Goal: Information Seeking & Learning: Learn about a topic

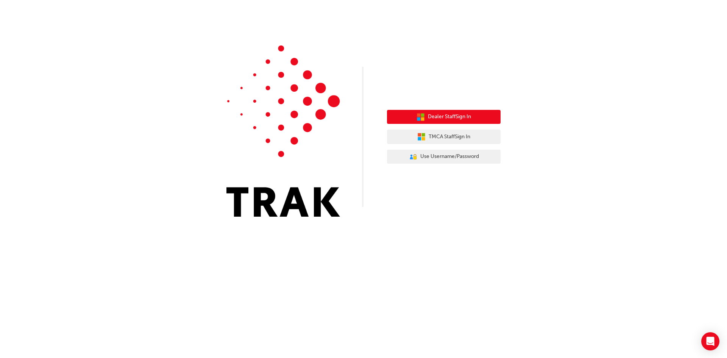
click at [468, 110] on button "Dealer Staff Sign In" at bounding box center [444, 117] width 114 height 14
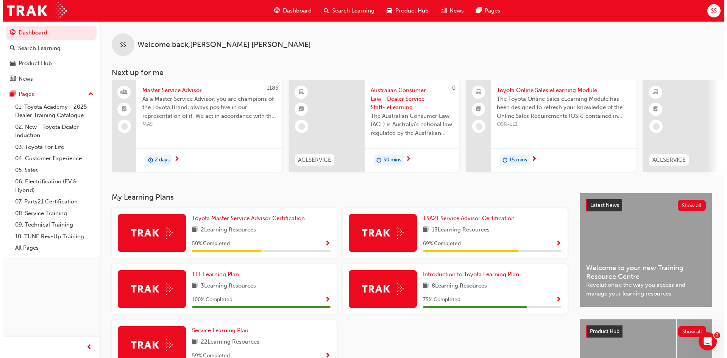
scroll to position [0, 449]
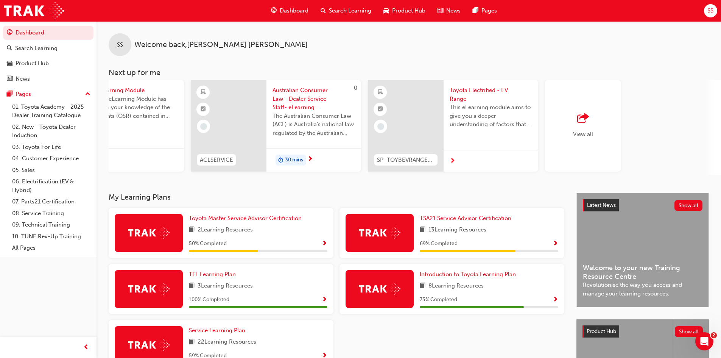
click at [451, 158] on span "next-icon" at bounding box center [453, 161] width 6 height 7
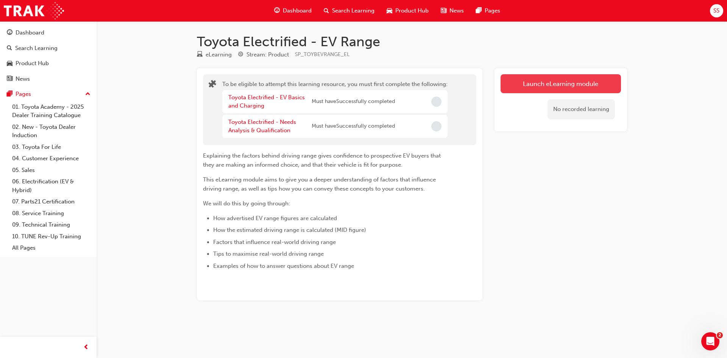
click at [542, 77] on button "Launch eLearning module" at bounding box center [560, 83] width 120 height 19
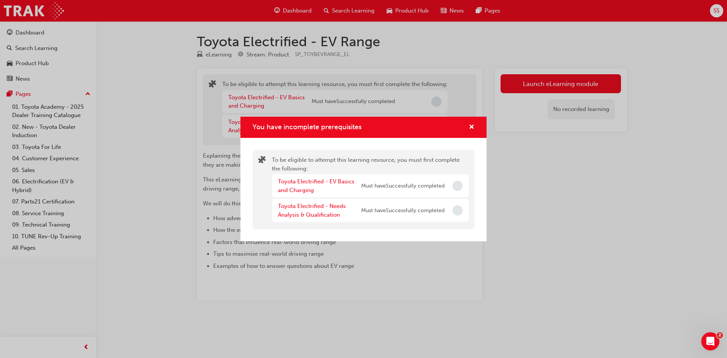
click at [303, 186] on div "Toyota Electrified - EV Basics and Charging" at bounding box center [319, 185] width 83 height 17
click at [305, 181] on link "Toyota Electrified - EV Basics and Charging" at bounding box center [316, 186] width 76 height 16
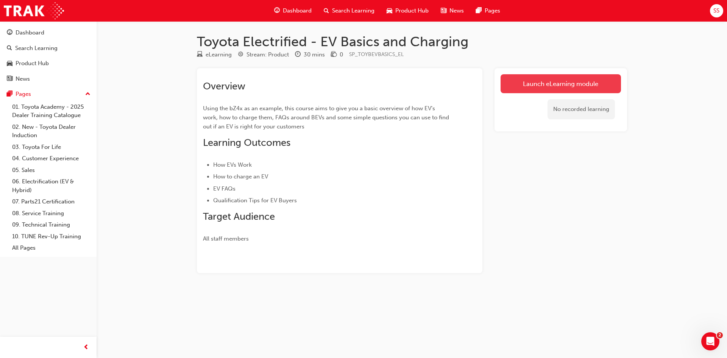
click at [537, 83] on link "Launch eLearning module" at bounding box center [560, 83] width 120 height 19
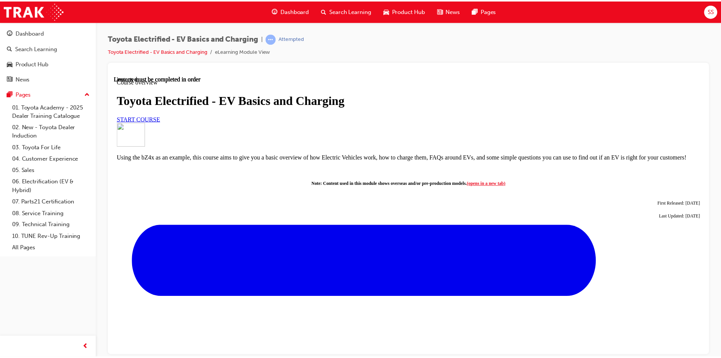
scroll to position [278, 0]
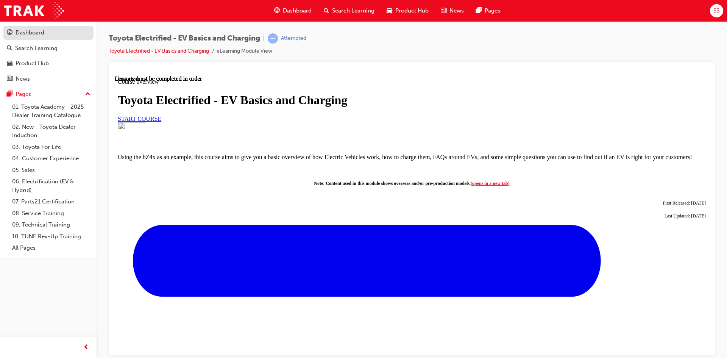
click at [33, 34] on div "Dashboard" at bounding box center [30, 32] width 29 height 9
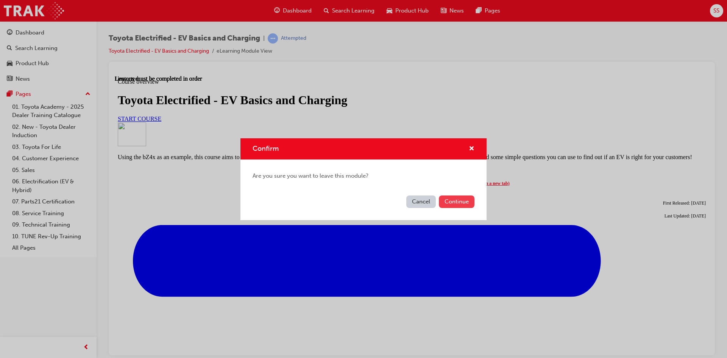
click at [452, 201] on button "Continue" at bounding box center [457, 201] width 36 height 12
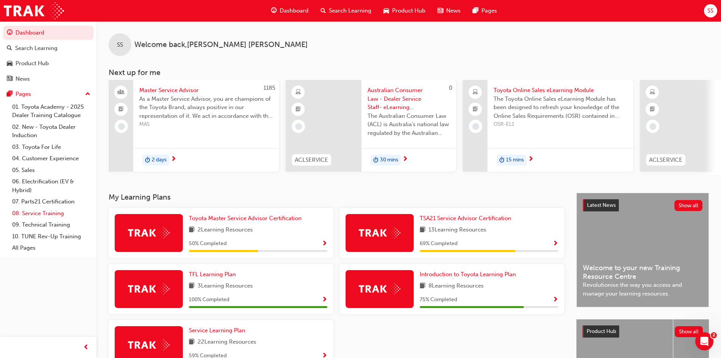
click at [39, 213] on link "08. Service Training" at bounding box center [51, 213] width 84 height 12
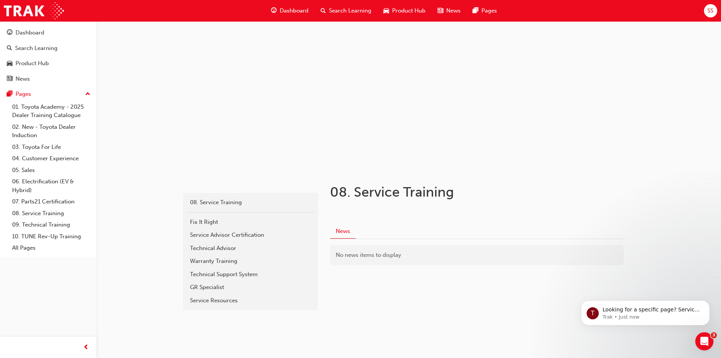
scroll to position [5, 0]
click at [64, 224] on link "09. Technical Training" at bounding box center [51, 225] width 84 height 12
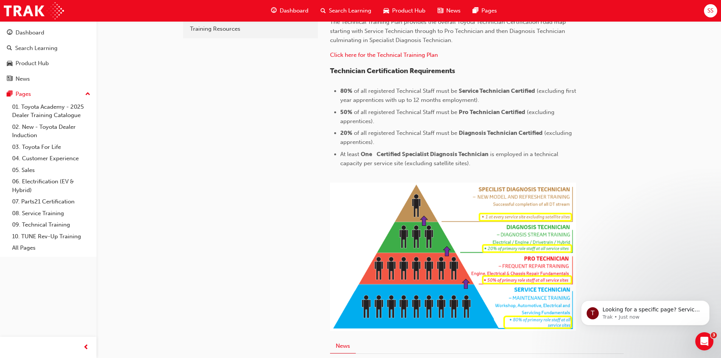
scroll to position [303, 0]
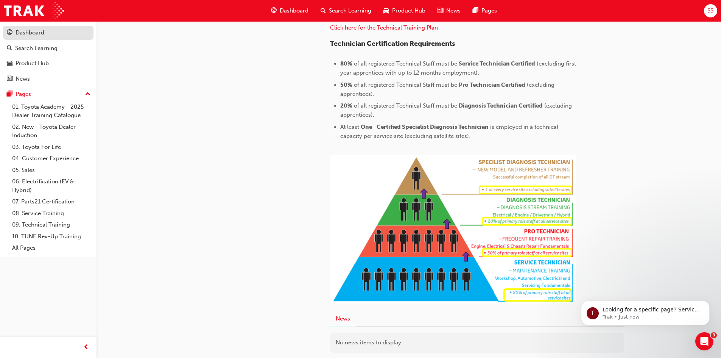
click at [12, 34] on span "guage-icon" at bounding box center [10, 33] width 6 height 7
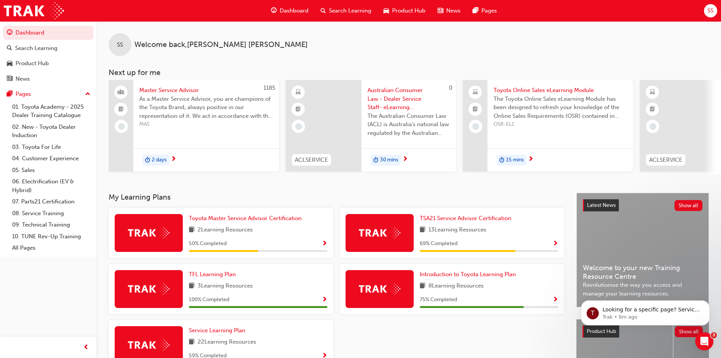
click at [494, 287] on div "8 Learning Resources" at bounding box center [489, 285] width 138 height 9
click at [499, 272] on link "Introduction to Toyota Learning Plan" at bounding box center [469, 274] width 99 height 9
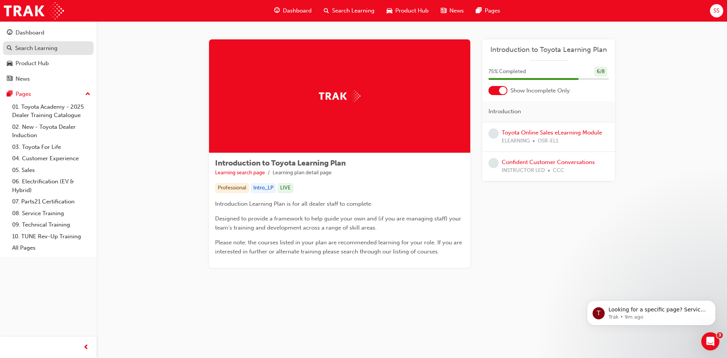
click at [38, 45] on div "Search Learning" at bounding box center [36, 48] width 42 height 9
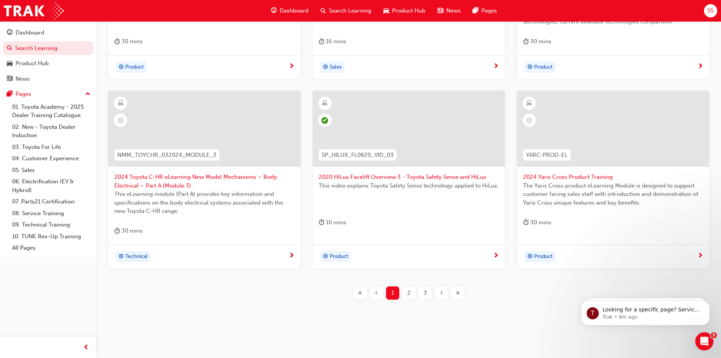
scroll to position [268, 0]
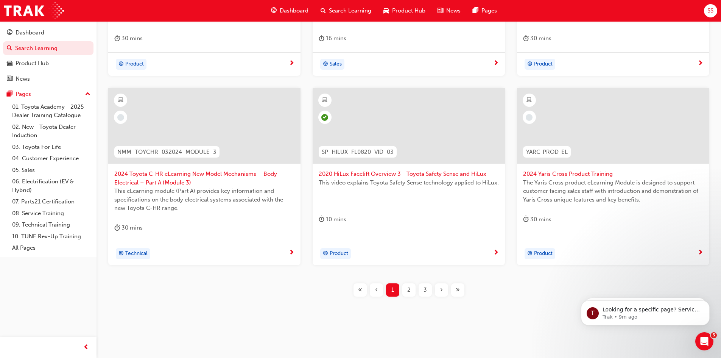
click at [410, 290] on span "2" at bounding box center [408, 289] width 3 height 9
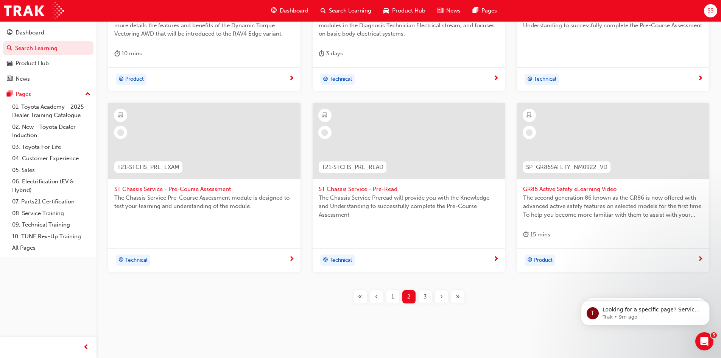
scroll to position [260, 0]
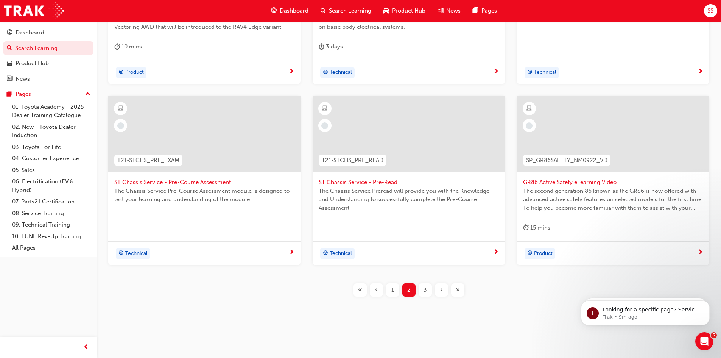
click at [425, 287] on span "3" at bounding box center [424, 289] width 3 height 9
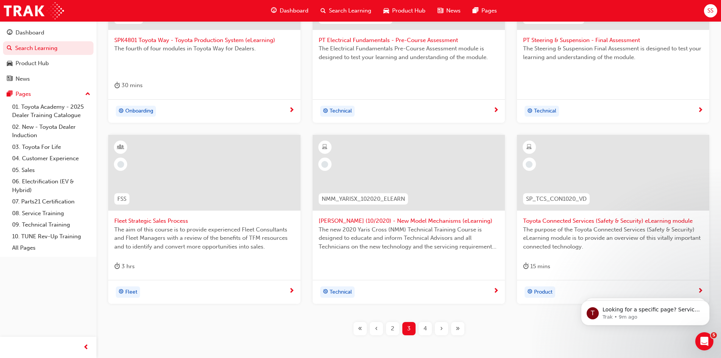
scroll to position [222, 0]
click at [424, 326] on span "4" at bounding box center [424, 327] width 3 height 9
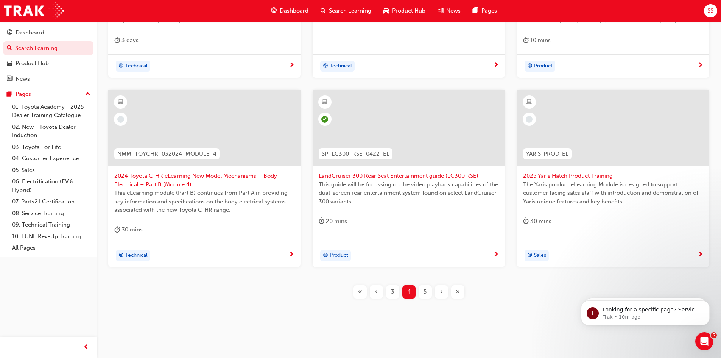
scroll to position [268, 0]
click at [426, 290] on span "5" at bounding box center [424, 289] width 3 height 9
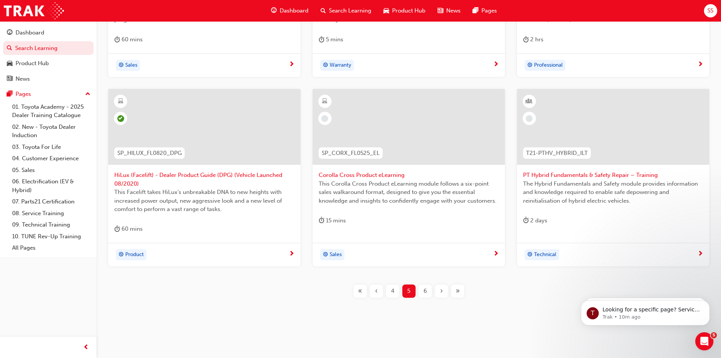
scroll to position [268, 0]
click at [425, 290] on span "6" at bounding box center [424, 289] width 3 height 9
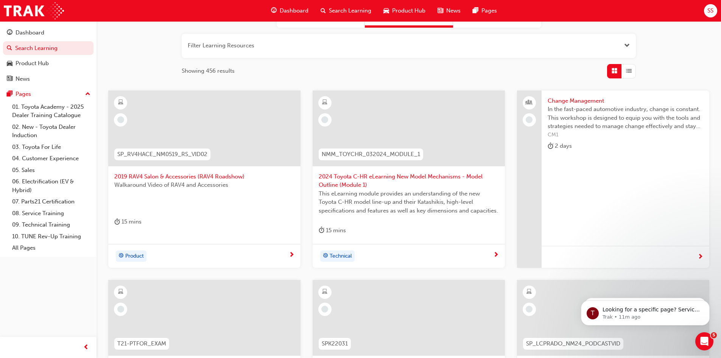
scroll to position [41, 0]
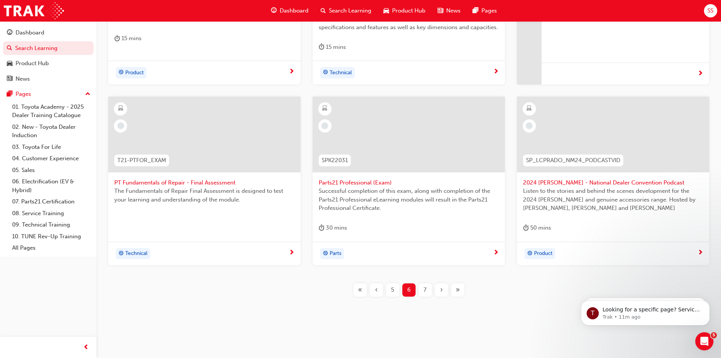
click at [425, 286] on span "7" at bounding box center [424, 289] width 3 height 9
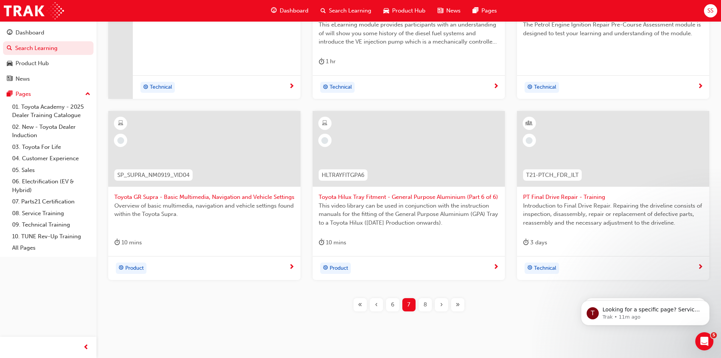
scroll to position [260, 0]
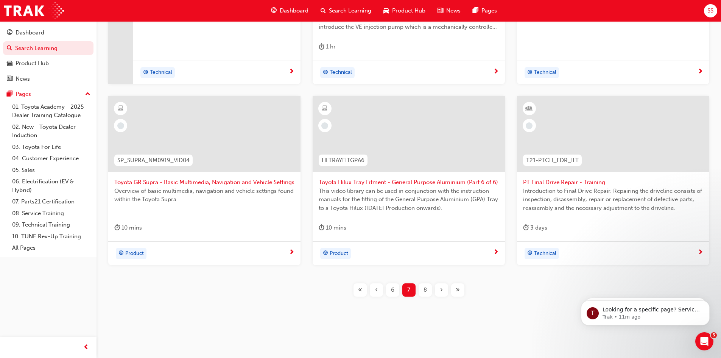
click at [420, 285] on div "8" at bounding box center [425, 289] width 13 height 13
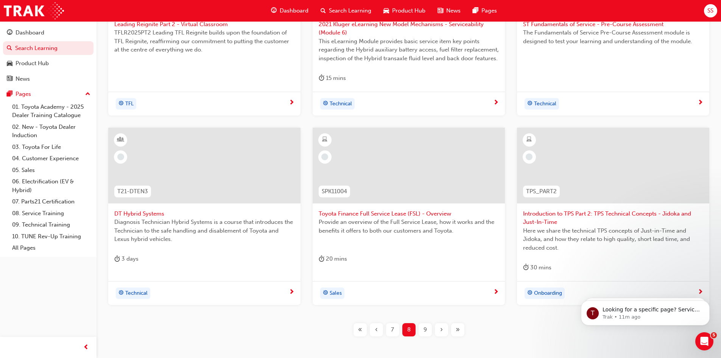
scroll to position [260, 0]
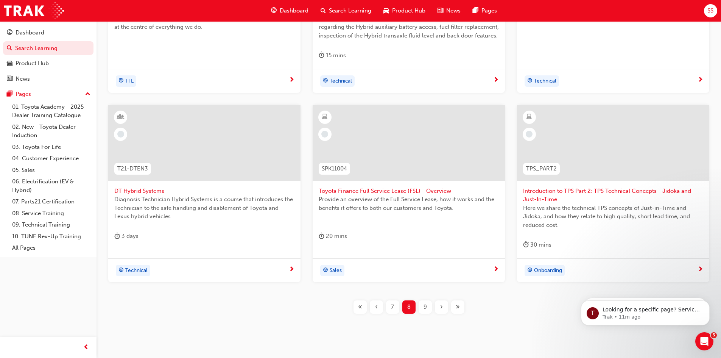
click at [423, 304] on span "9" at bounding box center [424, 306] width 3 height 9
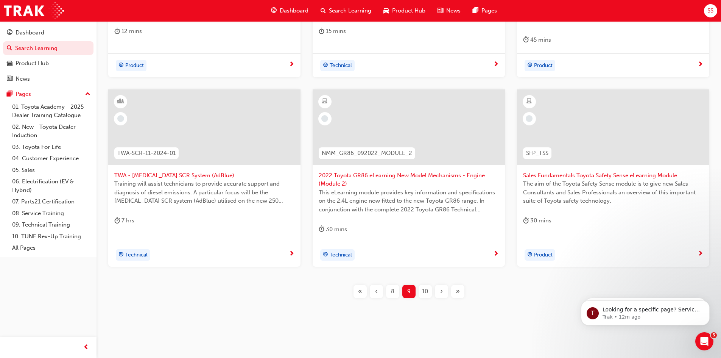
scroll to position [277, 0]
click at [427, 290] on span "10" at bounding box center [425, 289] width 6 height 9
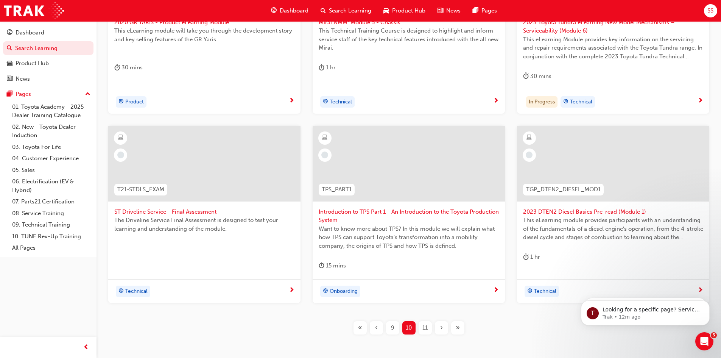
scroll to position [277, 0]
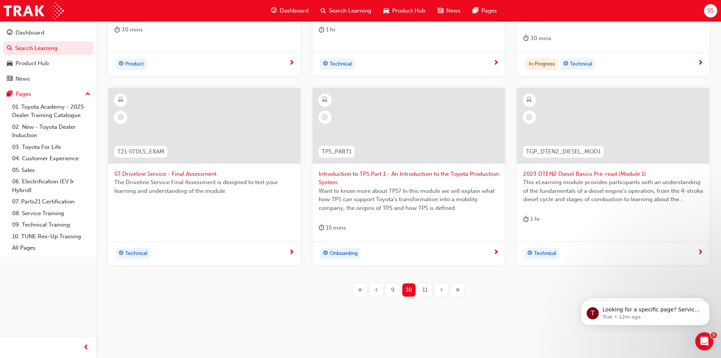
click at [427, 285] on div "11" at bounding box center [425, 289] width 13 height 13
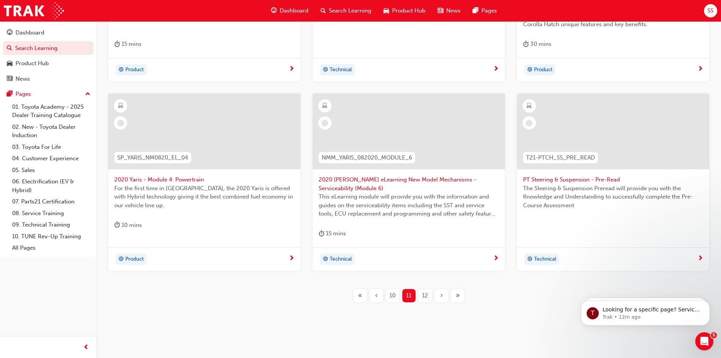
scroll to position [268, 0]
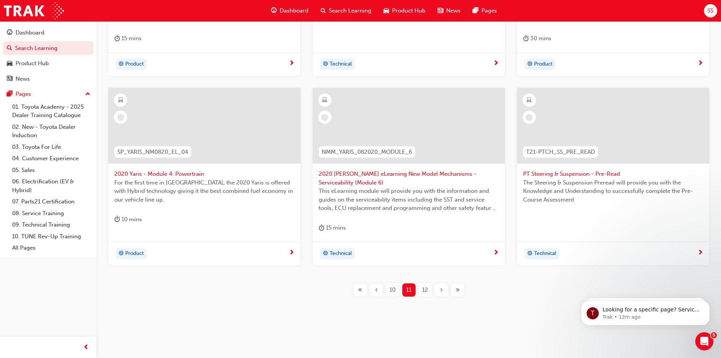
click at [427, 288] on span "12" at bounding box center [425, 289] width 6 height 9
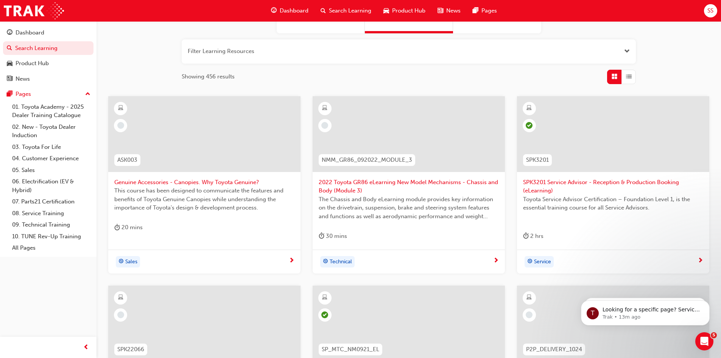
scroll to position [41, 0]
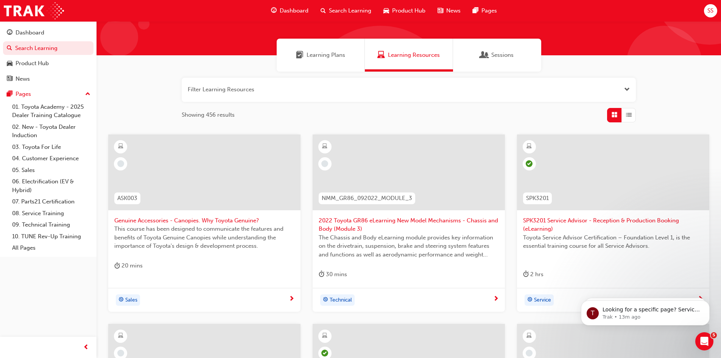
click at [627, 86] on span "Open the filter" at bounding box center [627, 89] width 6 height 9
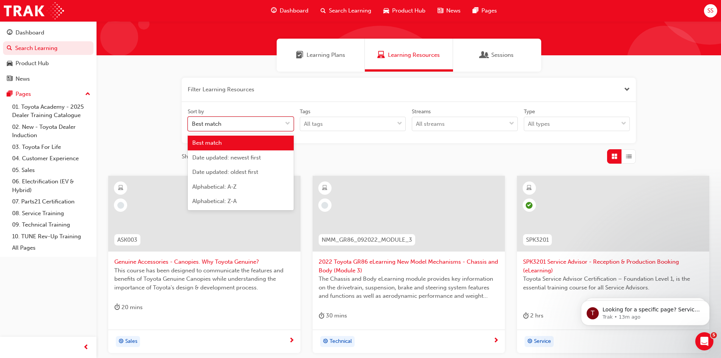
click at [291, 126] on div at bounding box center [287, 124] width 11 height 14
click at [193, 126] on input "Sort by option Best match focused, 1 of 5. 5 results available. Use Up and Down…" at bounding box center [192, 123] width 1 height 6
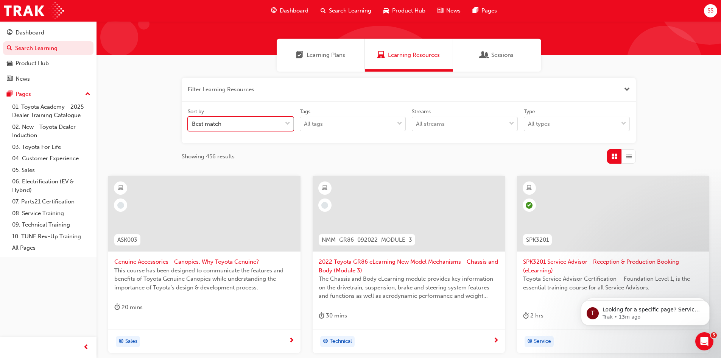
click at [291, 126] on div at bounding box center [287, 124] width 11 height 14
click at [193, 126] on input "Sort by 0 results available. Select is focused ,type to refine list, press Down…" at bounding box center [192, 123] width 1 height 6
click at [629, 88] on span "Close the filter" at bounding box center [627, 89] width 6 height 9
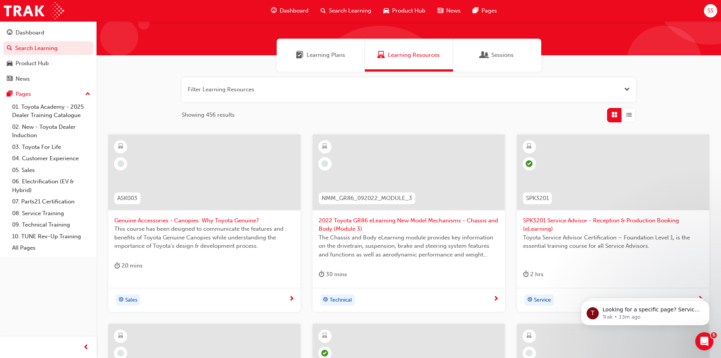
click at [627, 111] on span "List" at bounding box center [629, 114] width 6 height 9
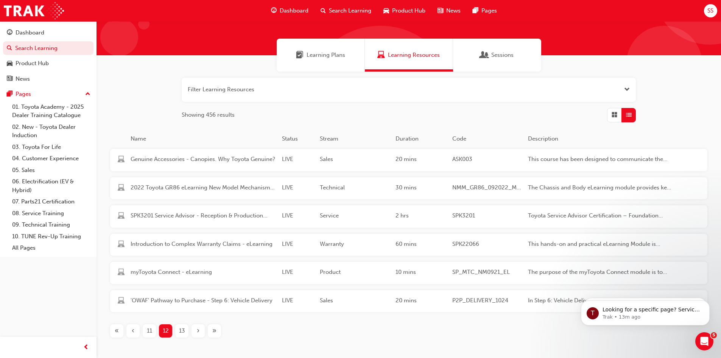
click at [610, 114] on div "button" at bounding box center [614, 115] width 14 height 14
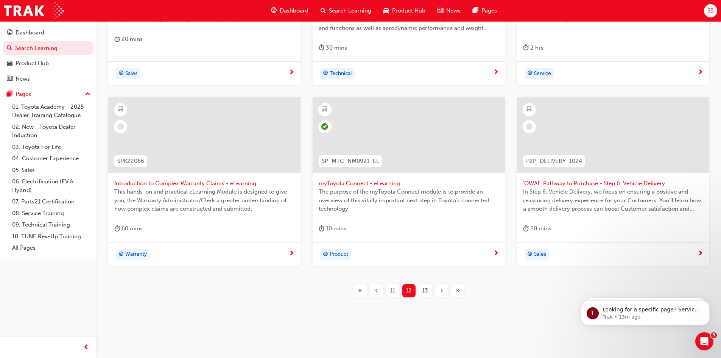
scroll to position [268, 0]
click at [425, 292] on span "13" at bounding box center [425, 289] width 6 height 9
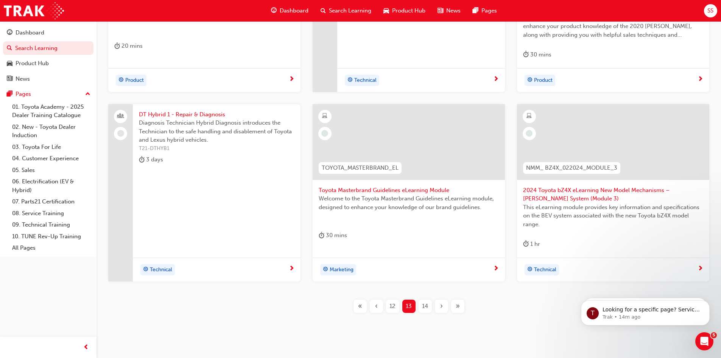
scroll to position [277, 0]
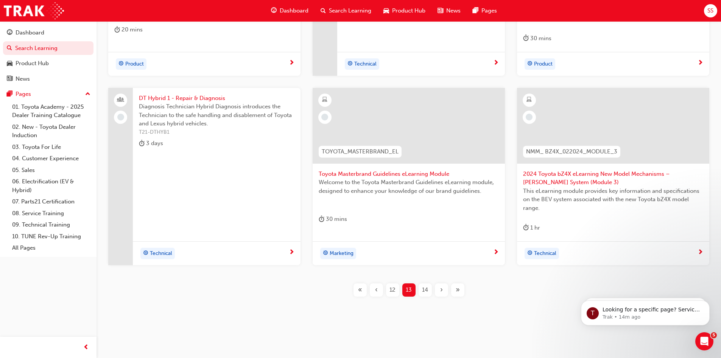
click at [425, 292] on span "14" at bounding box center [425, 289] width 6 height 9
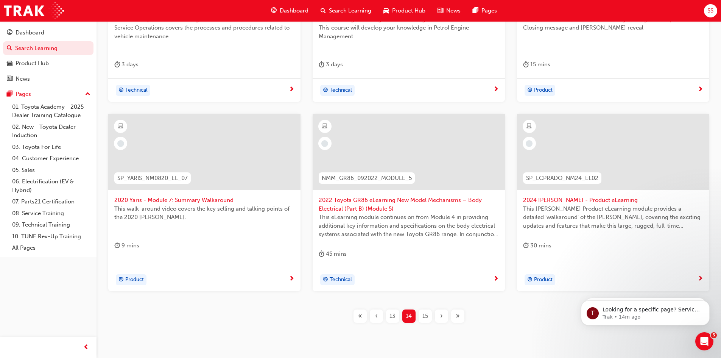
scroll to position [268, 0]
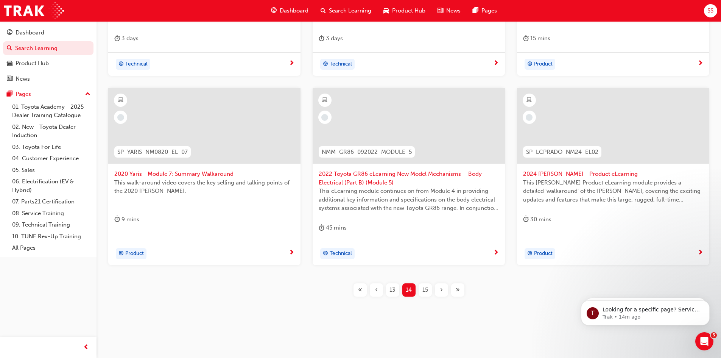
click at [427, 289] on span "15" at bounding box center [425, 289] width 6 height 9
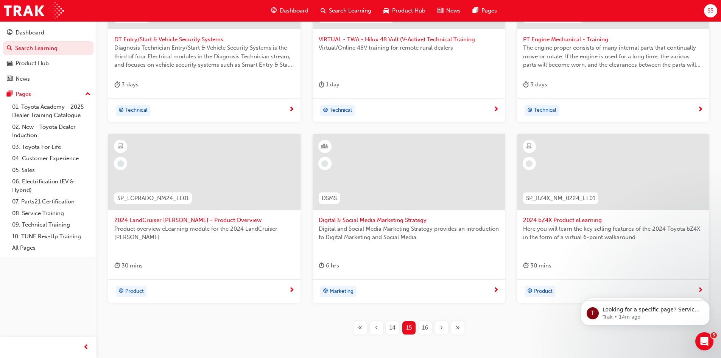
scroll to position [260, 0]
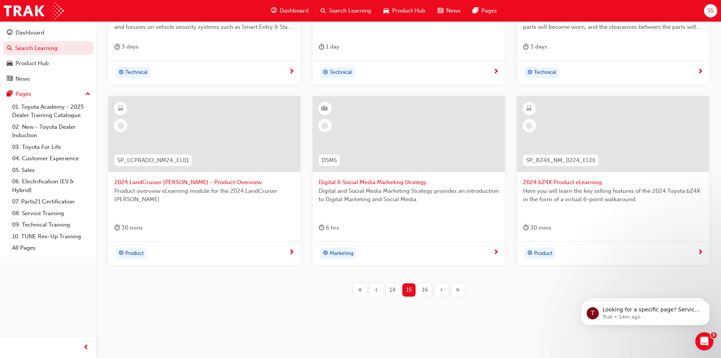
click at [423, 287] on span "16" at bounding box center [425, 289] width 6 height 9
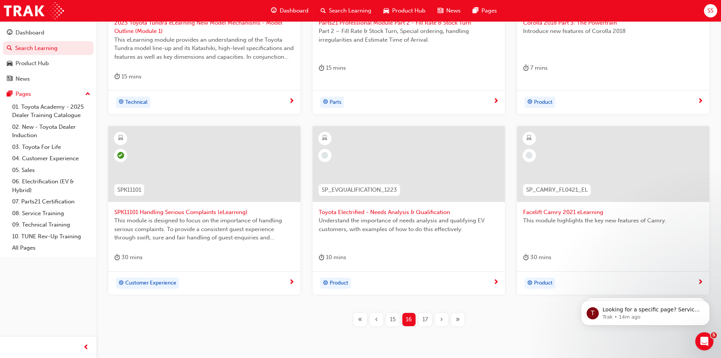
scroll to position [260, 0]
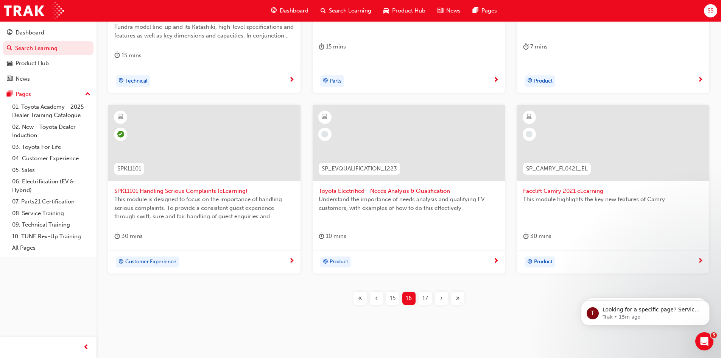
click at [423, 297] on span "17" at bounding box center [425, 298] width 6 height 9
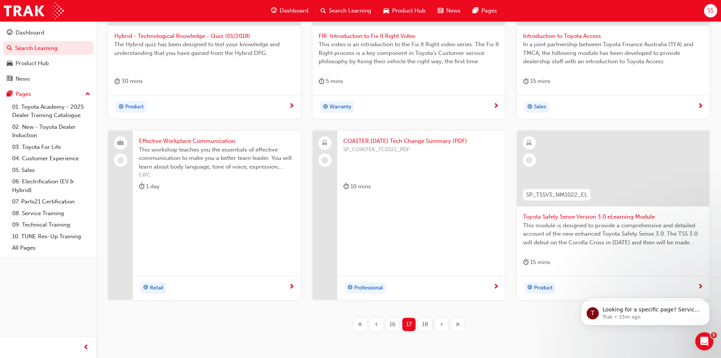
scroll to position [260, 0]
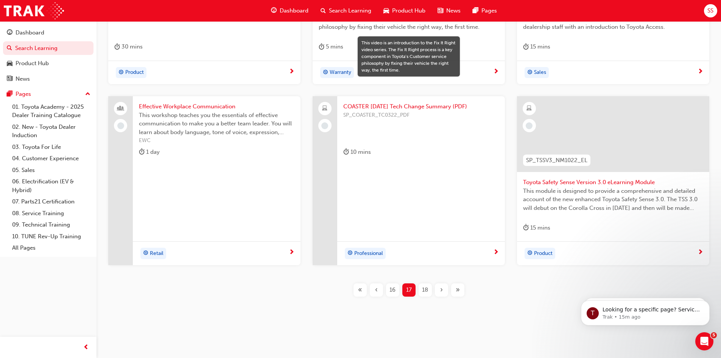
click at [424, 287] on span "18" at bounding box center [425, 289] width 6 height 9
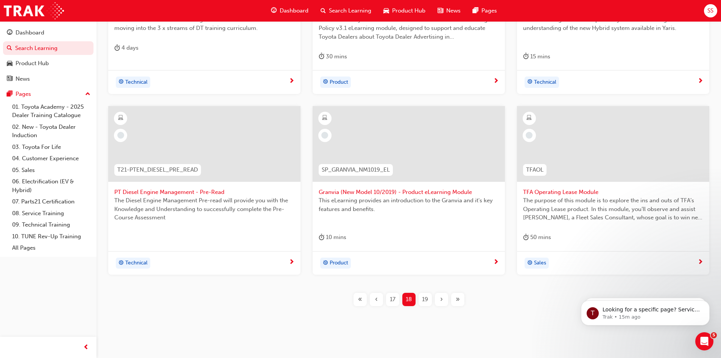
scroll to position [268, 0]
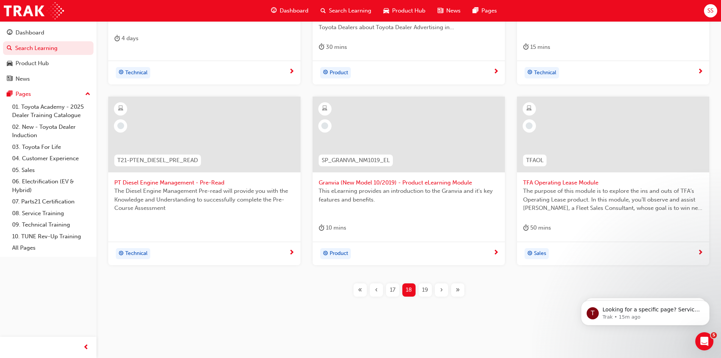
click at [426, 288] on span "19" at bounding box center [425, 289] width 6 height 9
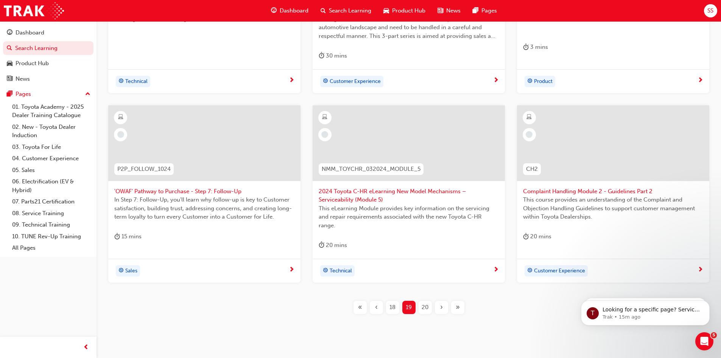
scroll to position [268, 0]
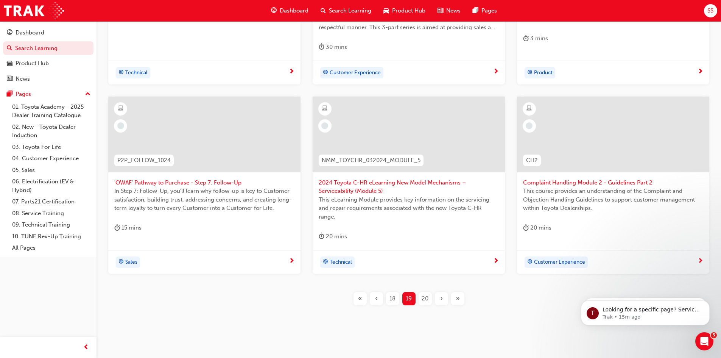
click at [426, 298] on span "20" at bounding box center [425, 298] width 7 height 9
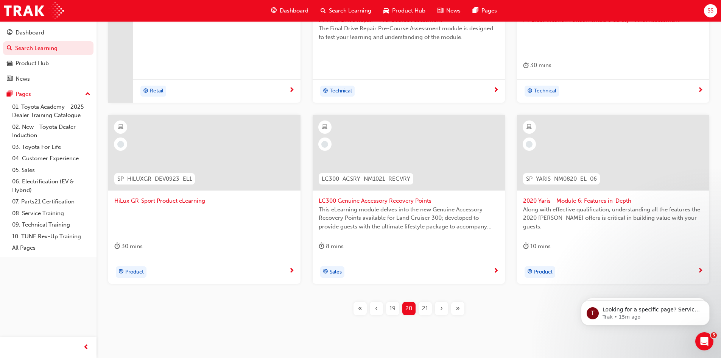
scroll to position [260, 0]
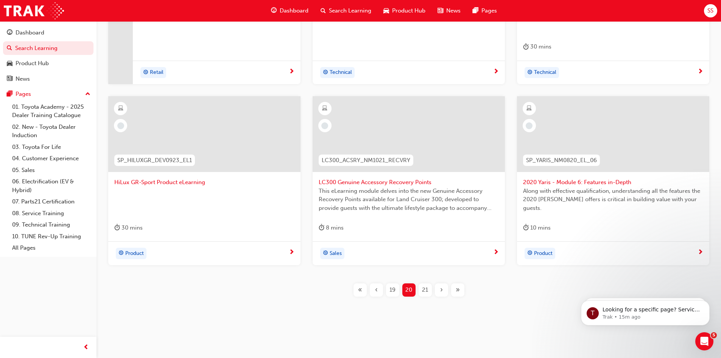
click at [423, 289] on span "21" at bounding box center [425, 289] width 6 height 9
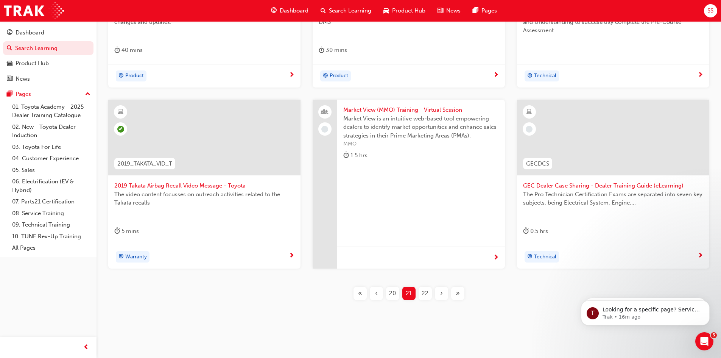
scroll to position [260, 0]
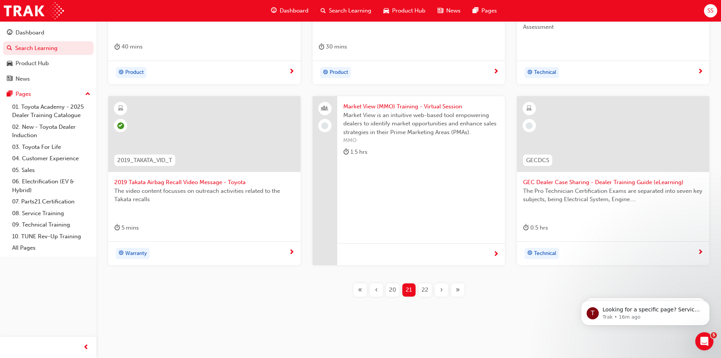
click at [422, 289] on span "22" at bounding box center [425, 289] width 7 height 9
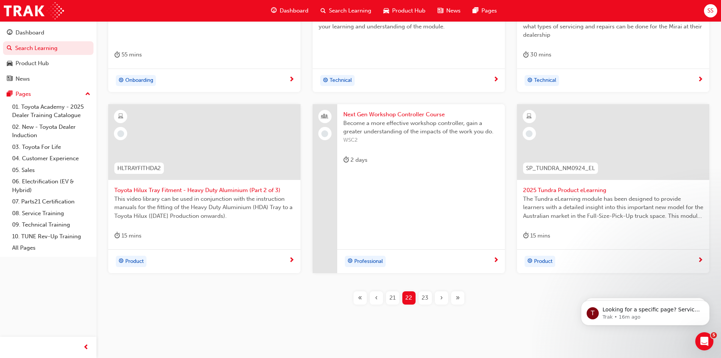
scroll to position [260, 0]
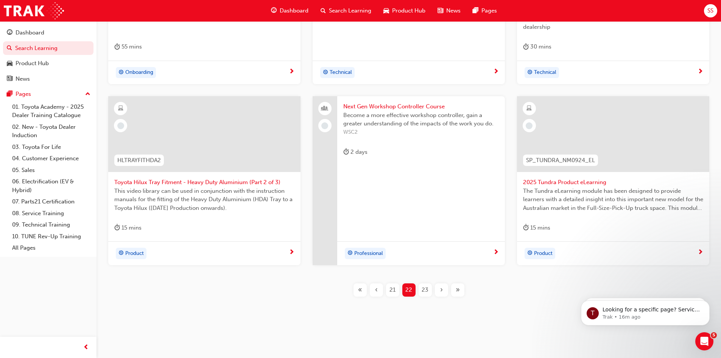
click at [426, 292] on span "23" at bounding box center [425, 289] width 7 height 9
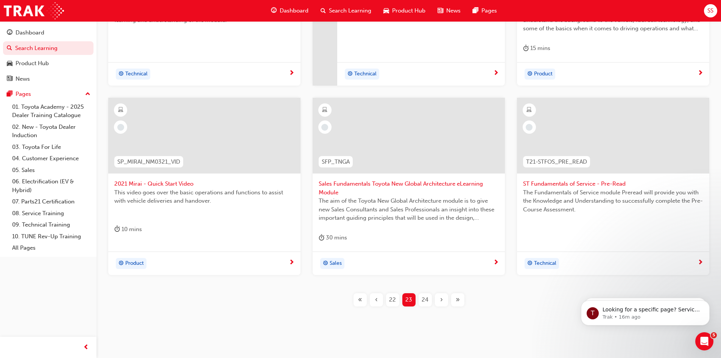
scroll to position [260, 0]
click at [422, 300] on span "24" at bounding box center [425, 298] width 7 height 9
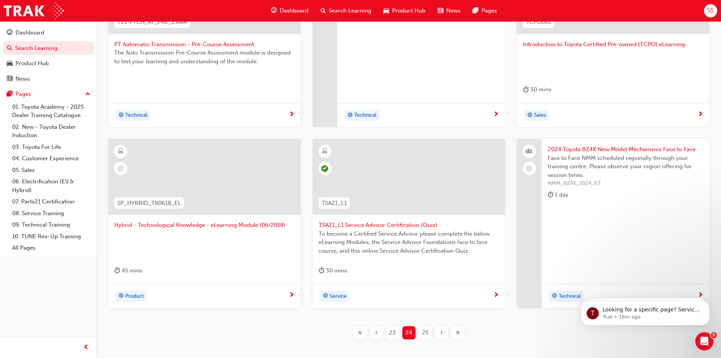
scroll to position [222, 0]
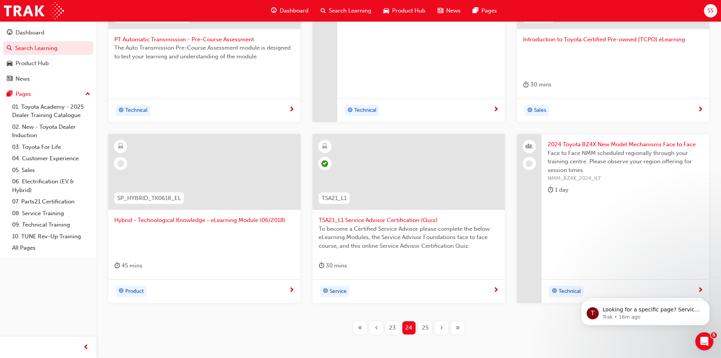
click at [423, 327] on span "25" at bounding box center [425, 327] width 6 height 9
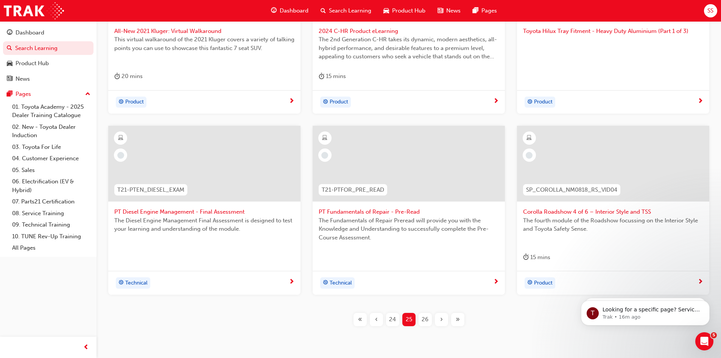
scroll to position [260, 0]
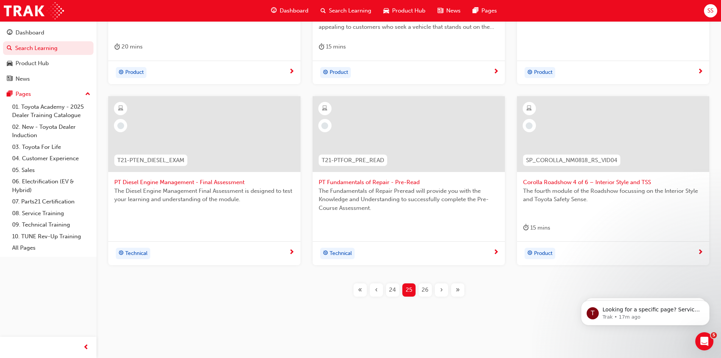
click at [424, 288] on span "26" at bounding box center [425, 289] width 7 height 9
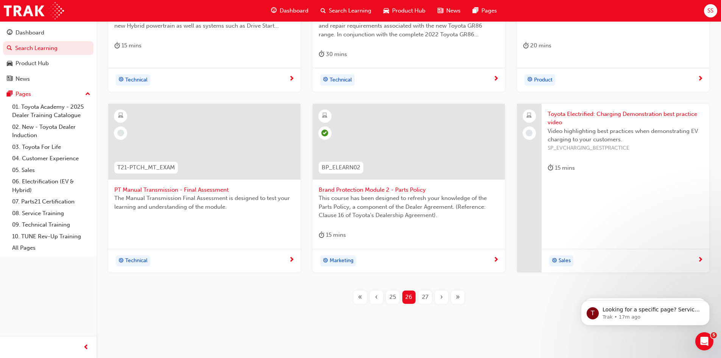
scroll to position [268, 0]
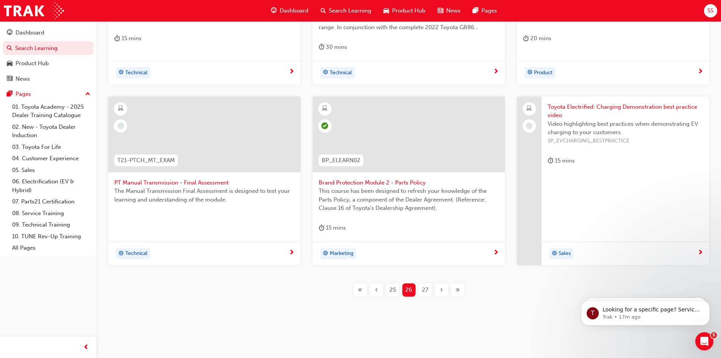
click at [425, 286] on span "27" at bounding box center [425, 289] width 6 height 9
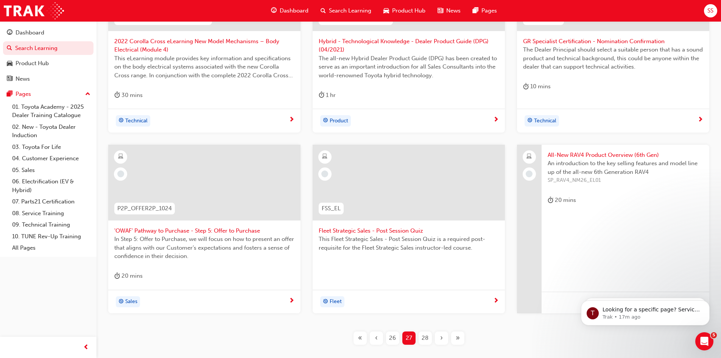
scroll to position [268, 0]
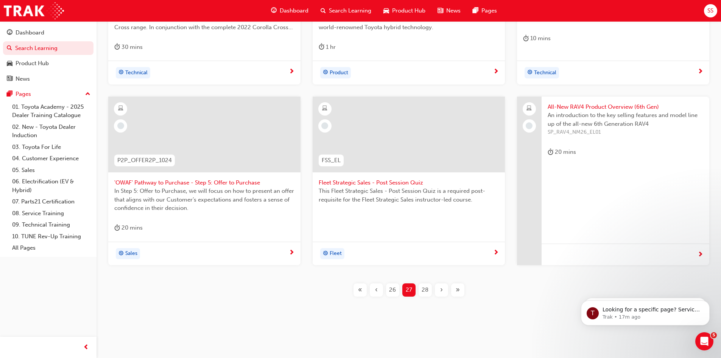
click at [425, 288] on span "28" at bounding box center [425, 289] width 7 height 9
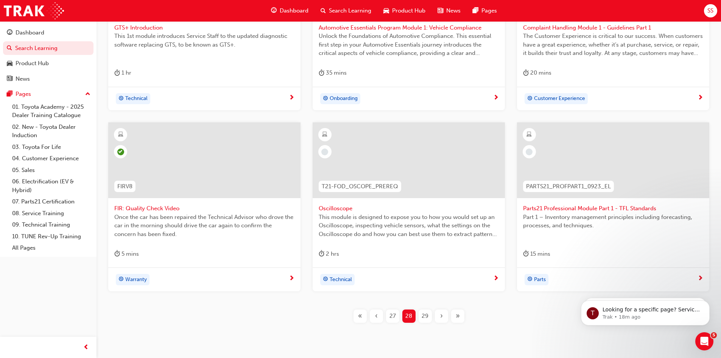
scroll to position [260, 0]
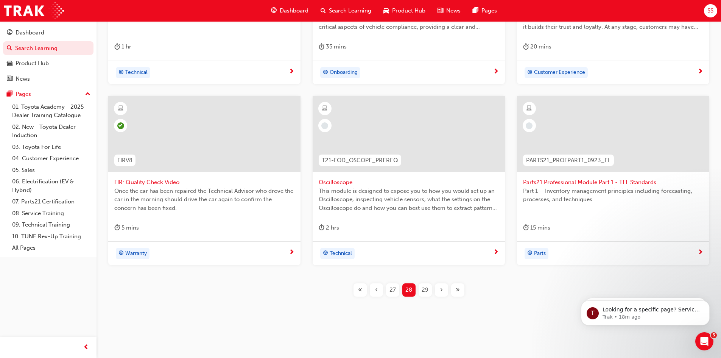
click at [425, 286] on span "29" at bounding box center [425, 289] width 7 height 9
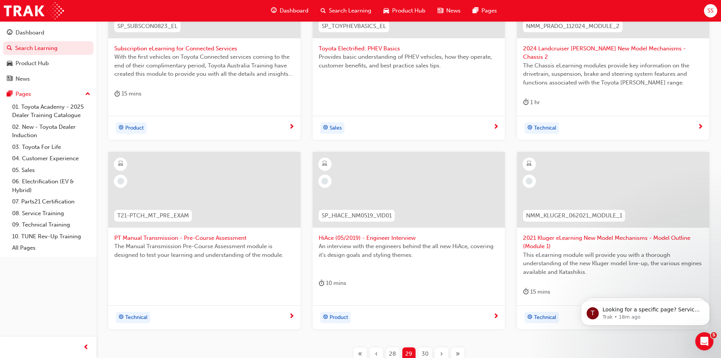
scroll to position [222, 0]
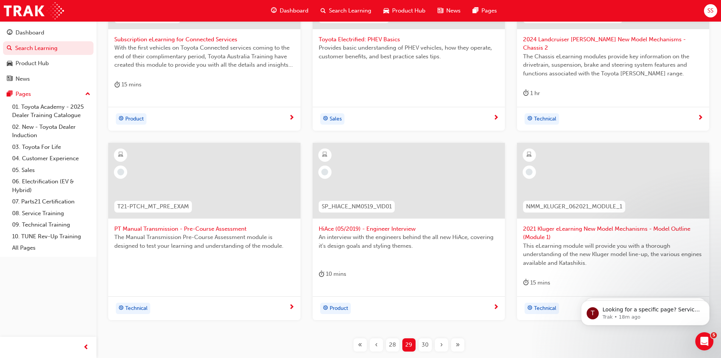
click at [423, 340] on span "30" at bounding box center [425, 344] width 7 height 9
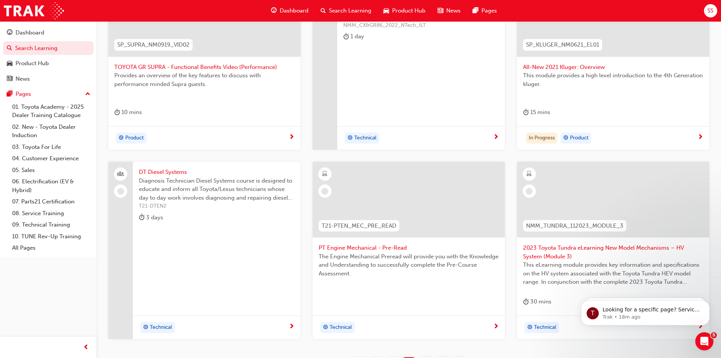
scroll to position [222, 0]
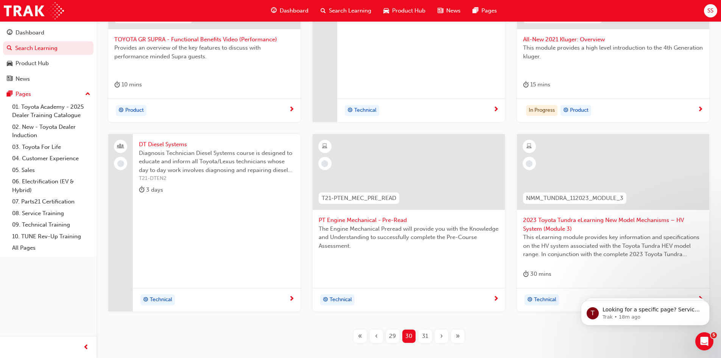
click at [429, 336] on div "31" at bounding box center [425, 335] width 13 height 13
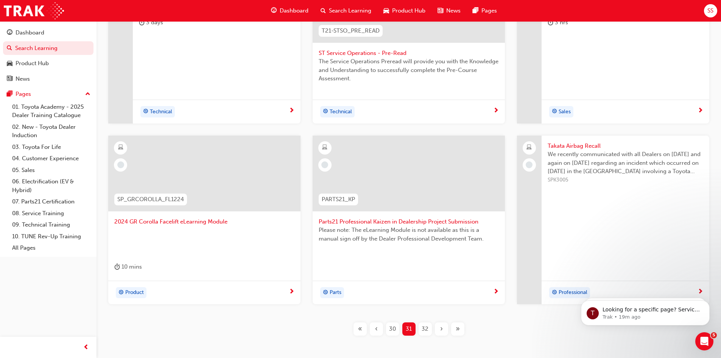
scroll to position [222, 0]
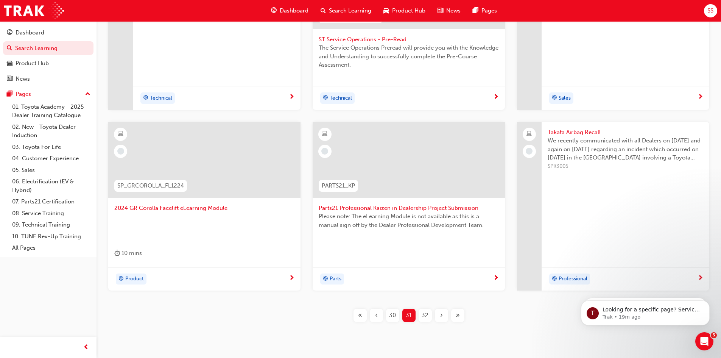
click at [424, 313] on span "32" at bounding box center [425, 315] width 7 height 9
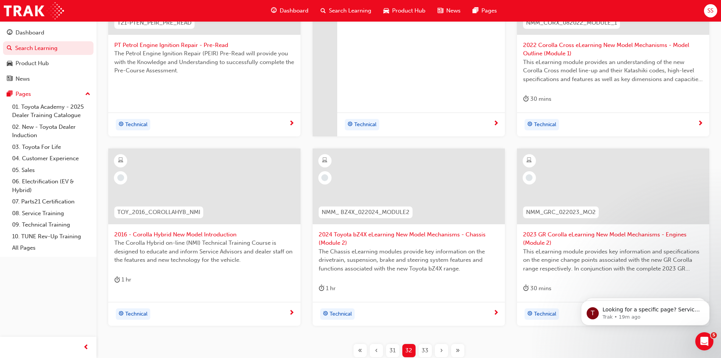
scroll to position [239, 0]
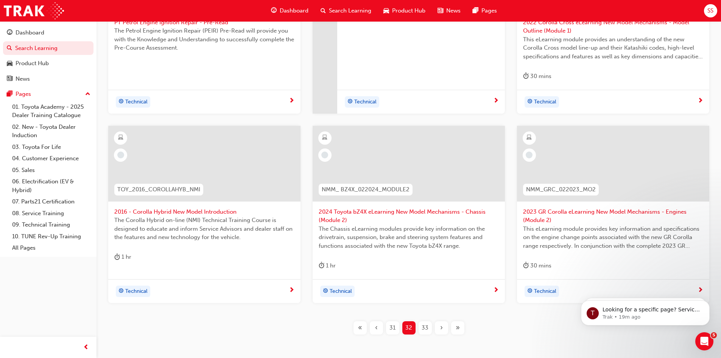
click at [422, 326] on span "33" at bounding box center [425, 327] width 7 height 9
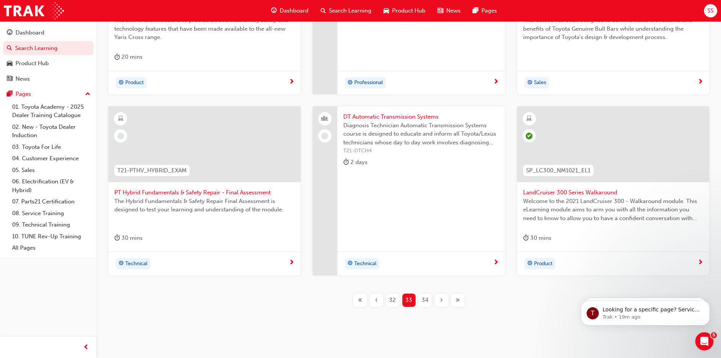
scroll to position [260, 0]
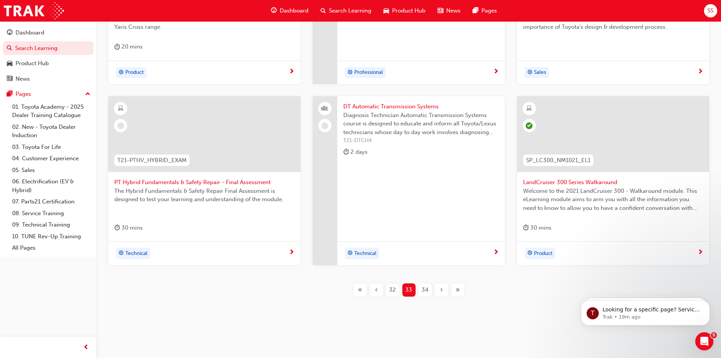
click at [426, 293] on span "34" at bounding box center [425, 289] width 7 height 9
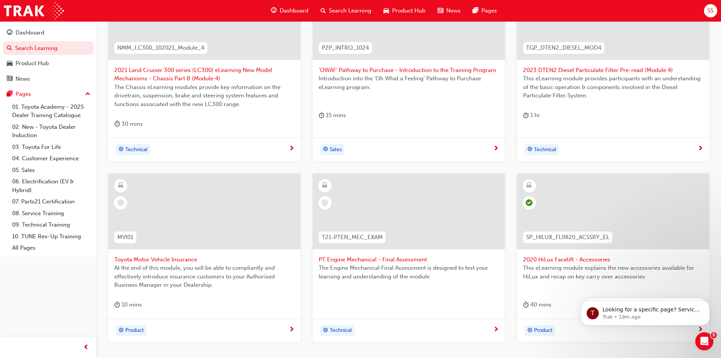
scroll to position [222, 0]
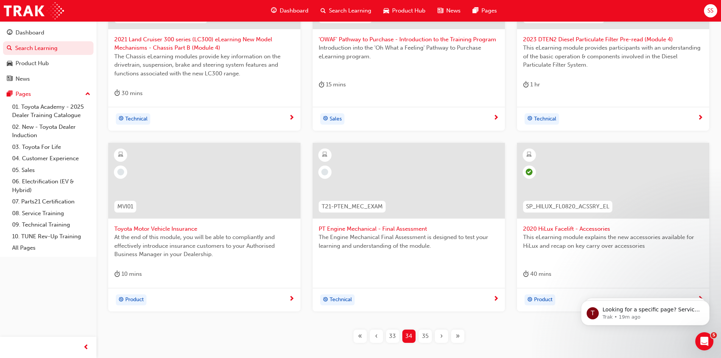
click at [423, 333] on span "35" at bounding box center [425, 335] width 6 height 9
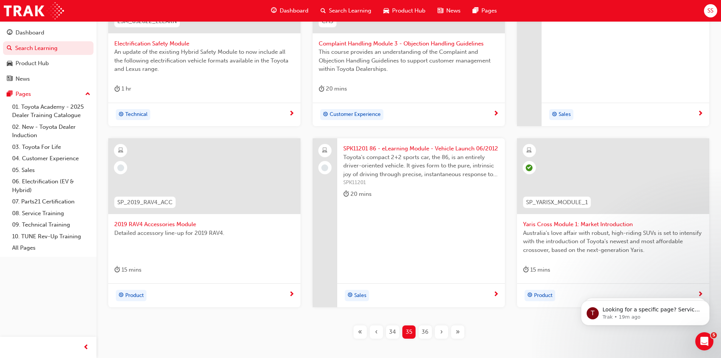
scroll to position [222, 0]
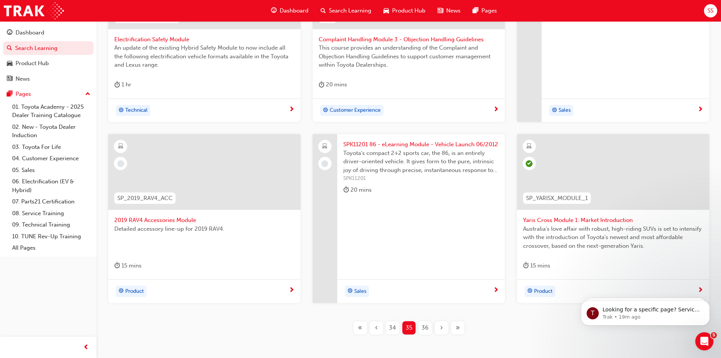
click at [424, 326] on span "36" at bounding box center [425, 327] width 7 height 9
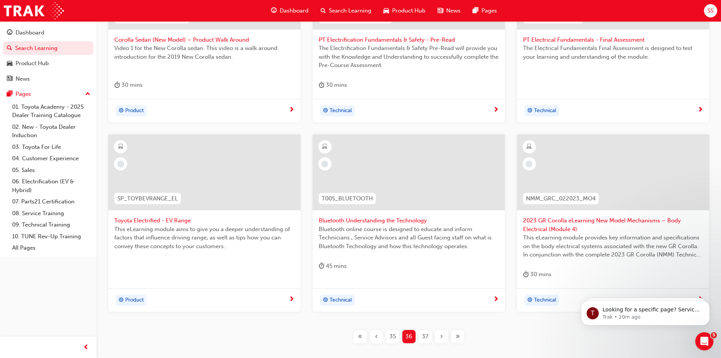
scroll to position [222, 0]
click at [427, 332] on span "37" at bounding box center [425, 335] width 6 height 9
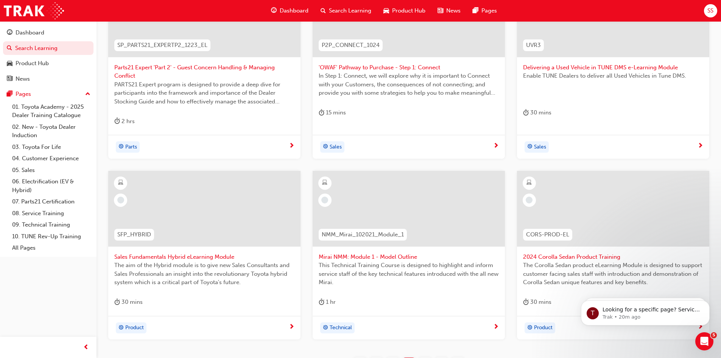
scroll to position [222, 0]
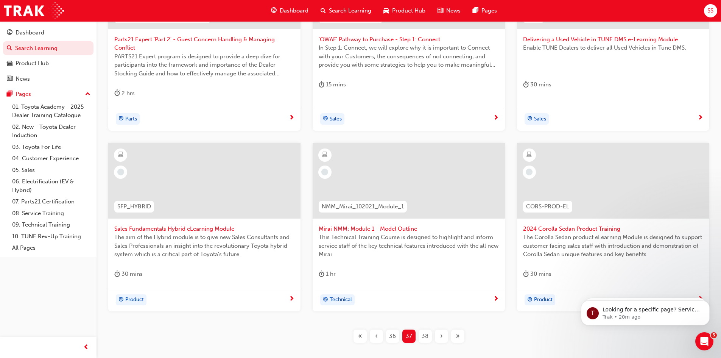
click at [423, 332] on span "38" at bounding box center [425, 335] width 7 height 9
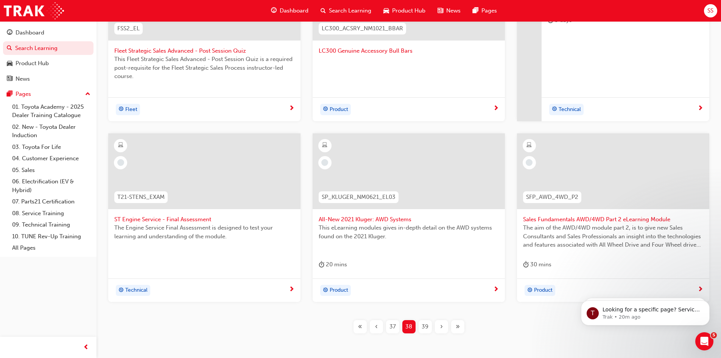
scroll to position [222, 0]
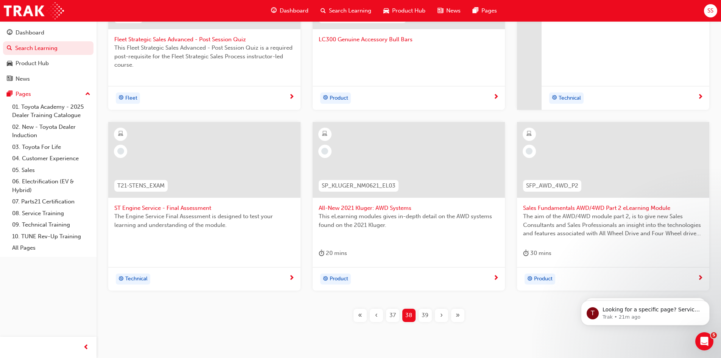
click at [421, 313] on div "39" at bounding box center [425, 314] width 13 height 13
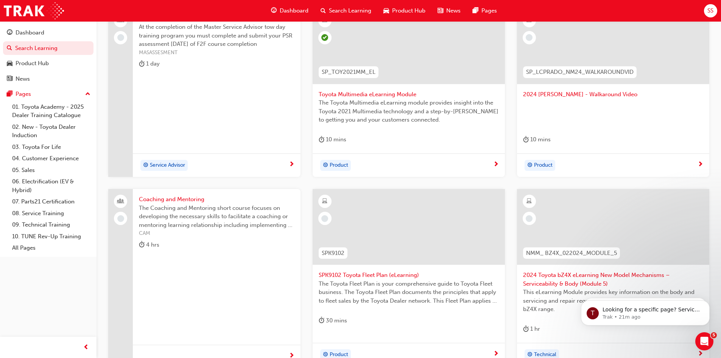
scroll to position [146, 0]
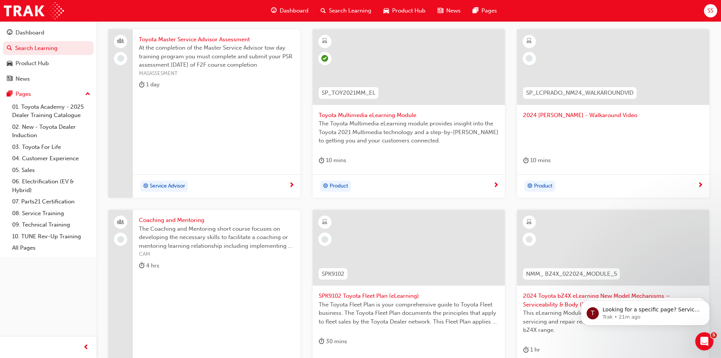
click at [497, 184] on span "next-icon" at bounding box center [496, 185] width 6 height 7
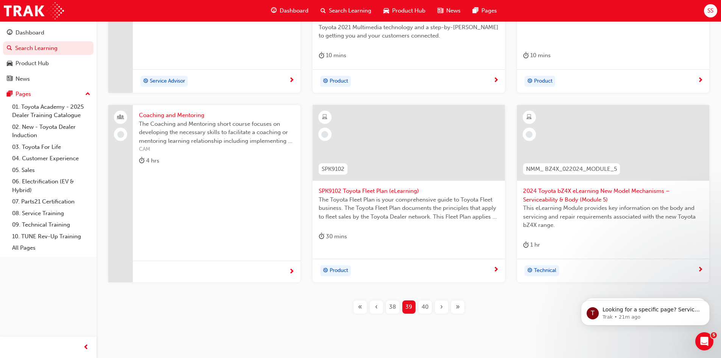
scroll to position [260, 0]
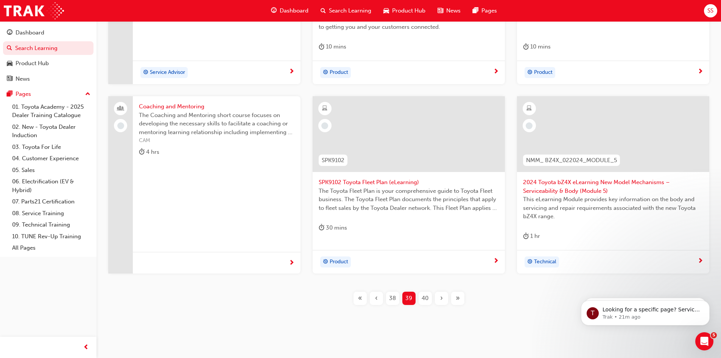
click at [426, 298] on span "40" at bounding box center [425, 298] width 7 height 9
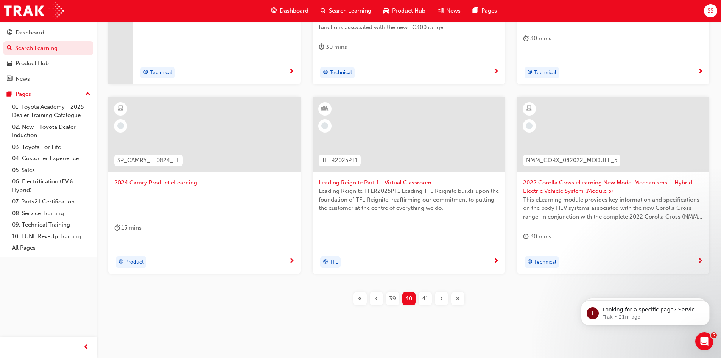
scroll to position [277, 0]
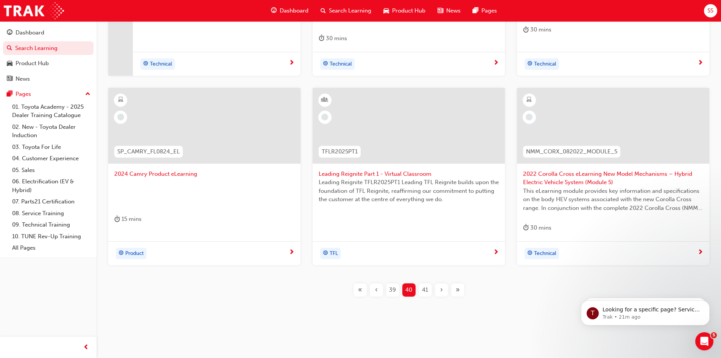
click at [423, 288] on span "41" at bounding box center [425, 289] width 6 height 9
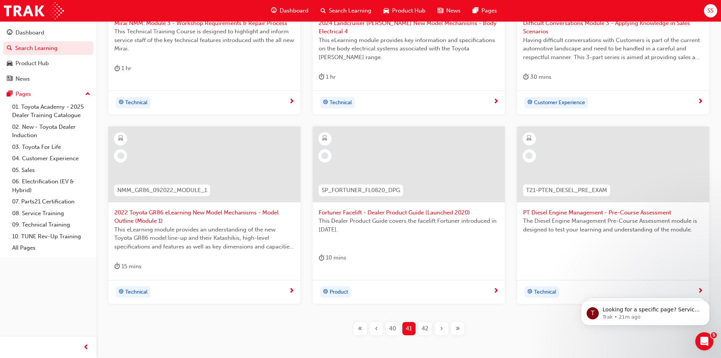
scroll to position [239, 0]
click at [422, 325] on span "42" at bounding box center [425, 327] width 7 height 9
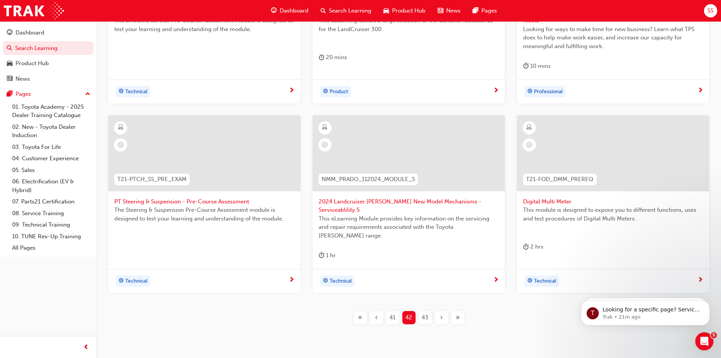
scroll to position [268, 0]
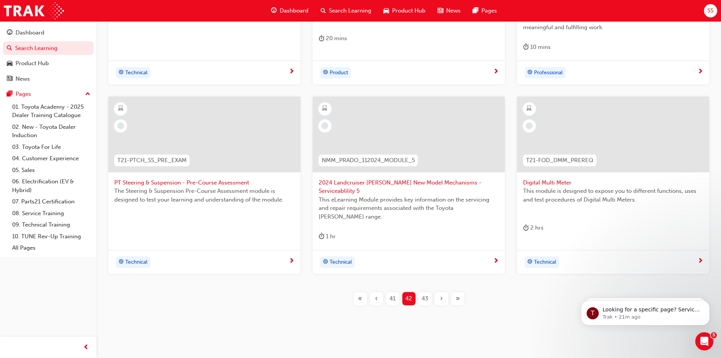
click at [425, 294] on span "43" at bounding box center [425, 298] width 7 height 9
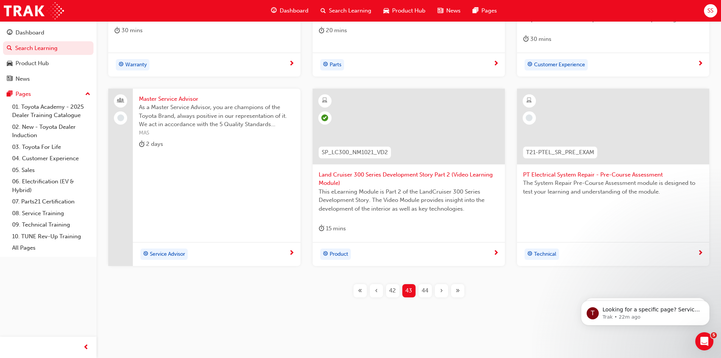
scroll to position [277, 0]
click at [426, 287] on span "44" at bounding box center [425, 289] width 7 height 9
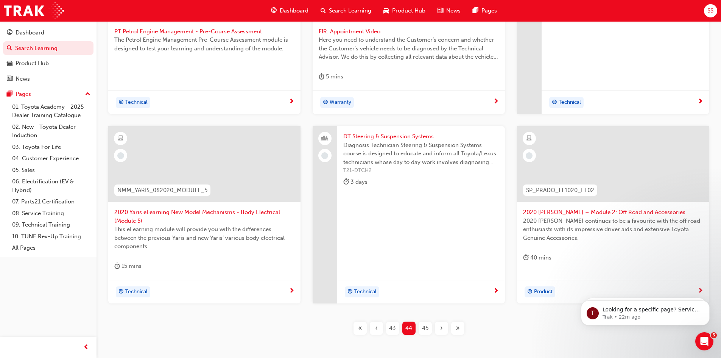
scroll to position [268, 0]
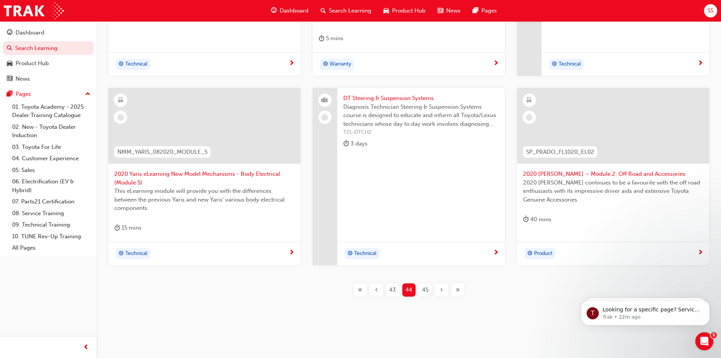
click at [421, 290] on div "45" at bounding box center [425, 289] width 13 height 13
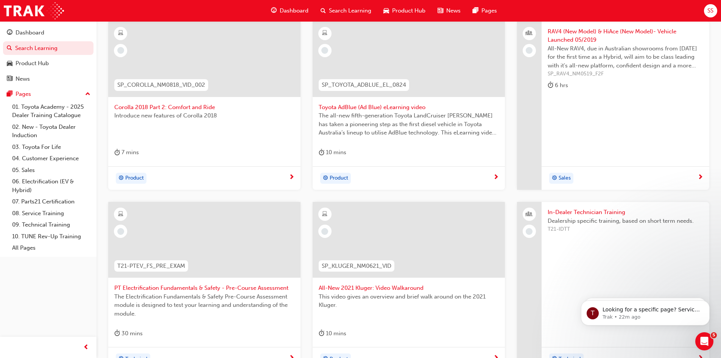
scroll to position [146, 0]
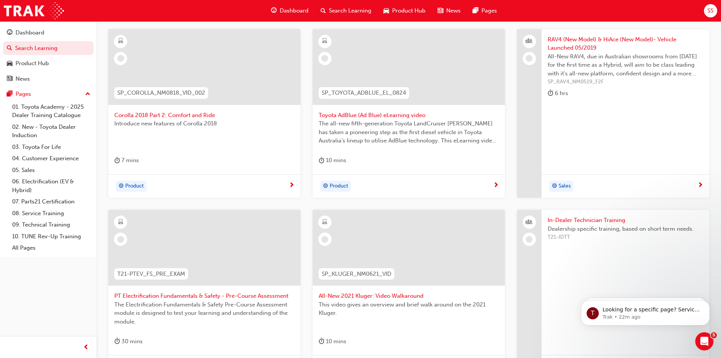
click at [499, 183] on div "Product" at bounding box center [409, 186] width 192 height 24
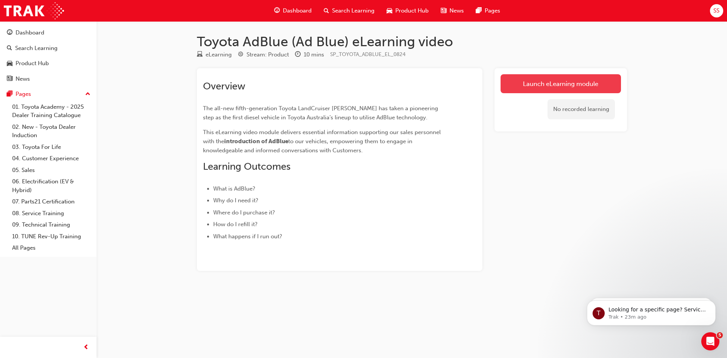
click at [581, 84] on link "Launch eLearning module" at bounding box center [560, 83] width 120 height 19
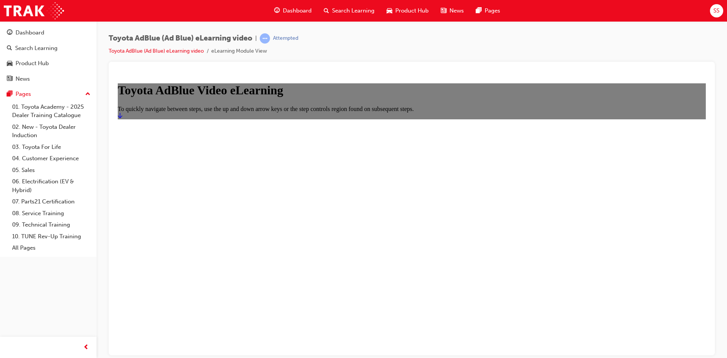
click at [122, 118] on icon "Start" at bounding box center [120, 115] width 5 height 6
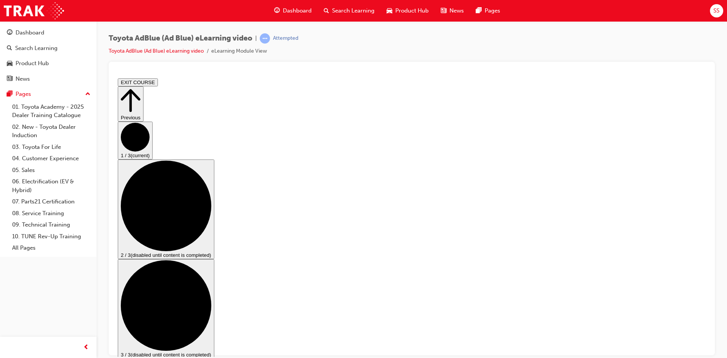
scroll to position [39, 0]
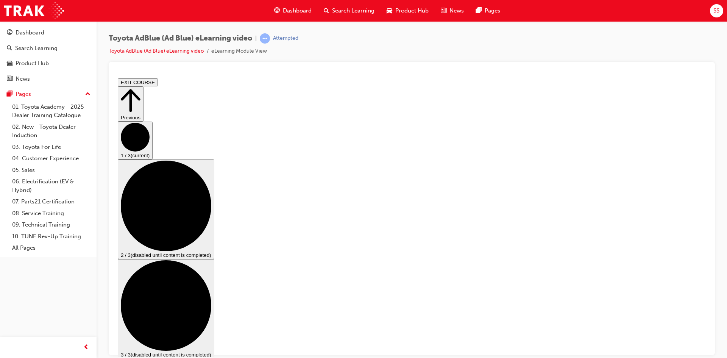
drag, startPoint x: 453, startPoint y: 348, endPoint x: 481, endPoint y: 314, distance: 43.0
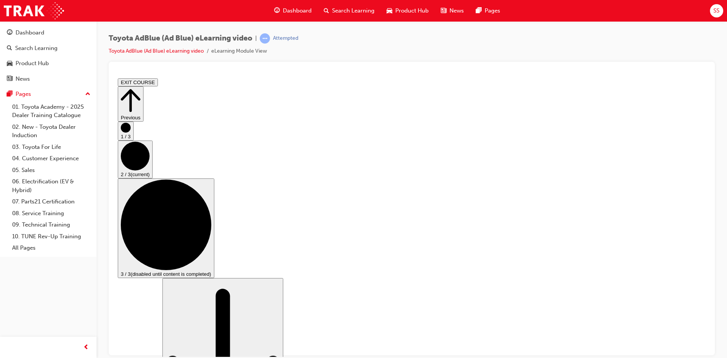
scroll to position [76, 0]
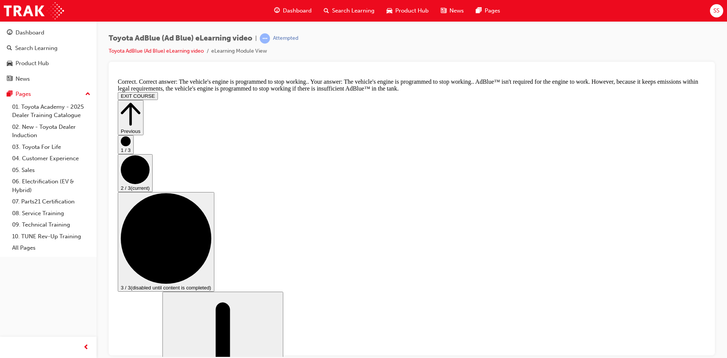
scroll to position [300, 0]
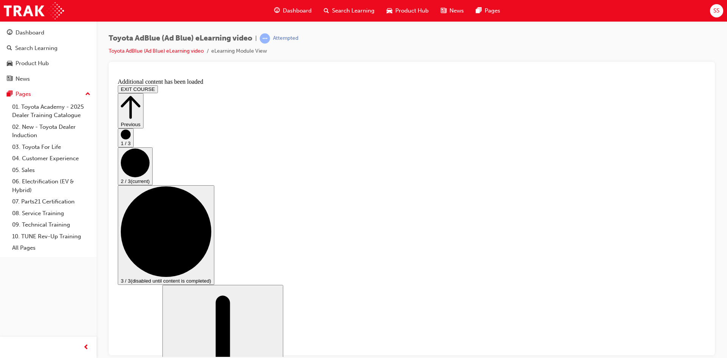
scroll to position [618, 0]
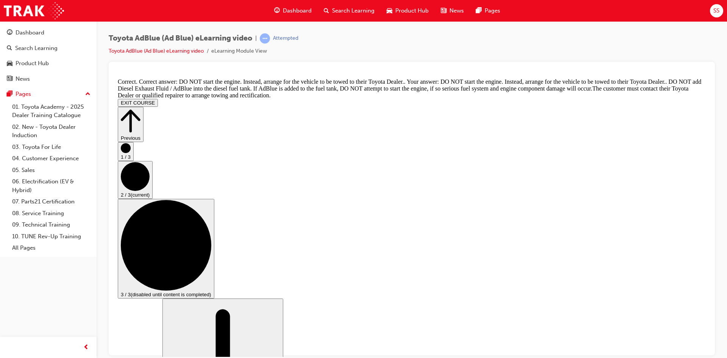
scroll to position [850, 0]
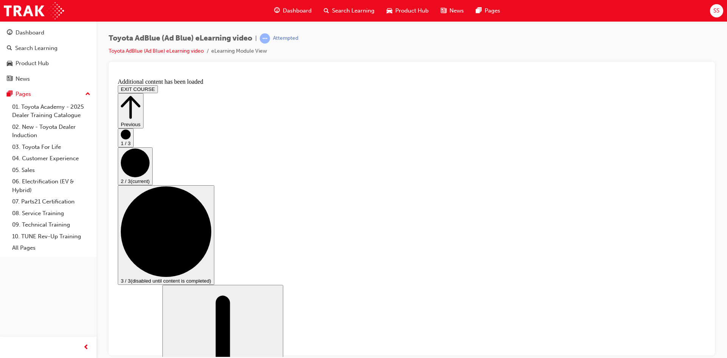
scroll to position [1141, 0]
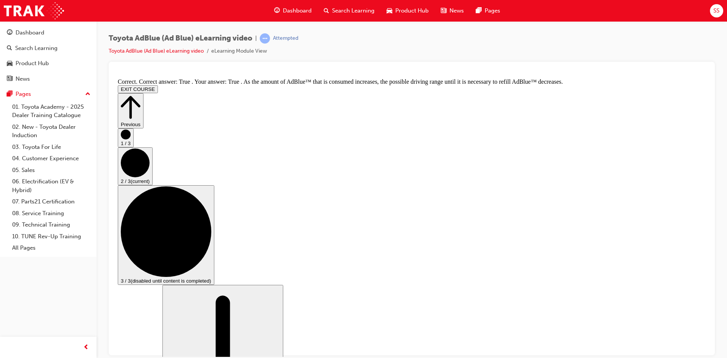
scroll to position [1308, 0]
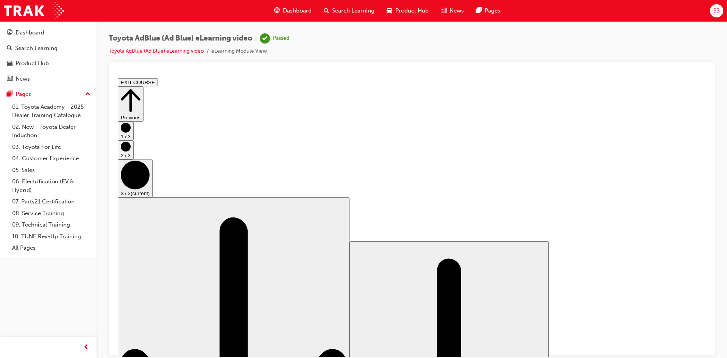
click at [140, 91] on icon "Step controls" at bounding box center [131, 100] width 20 height 26
